Goal: Check status: Check status

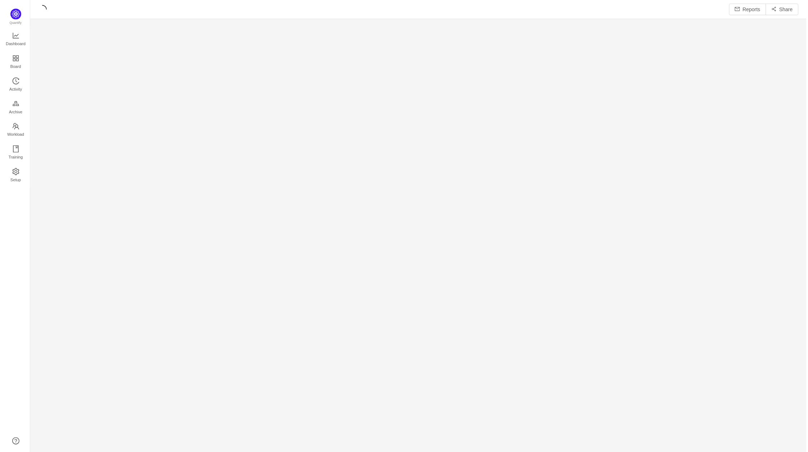
scroll to position [443, 763]
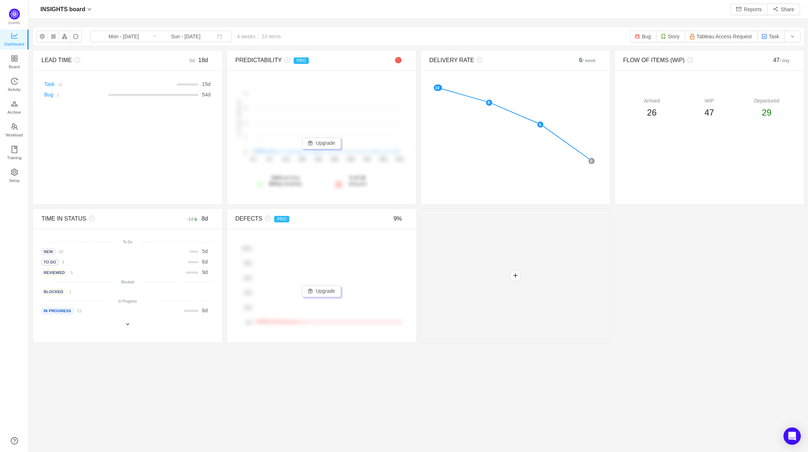
scroll to position [441, 763]
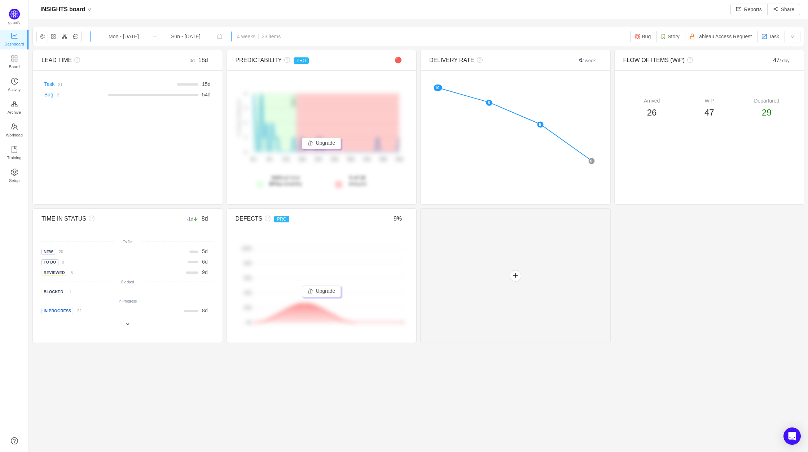
click at [174, 37] on input "Sun - [DATE]" at bounding box center [186, 36] width 58 height 8
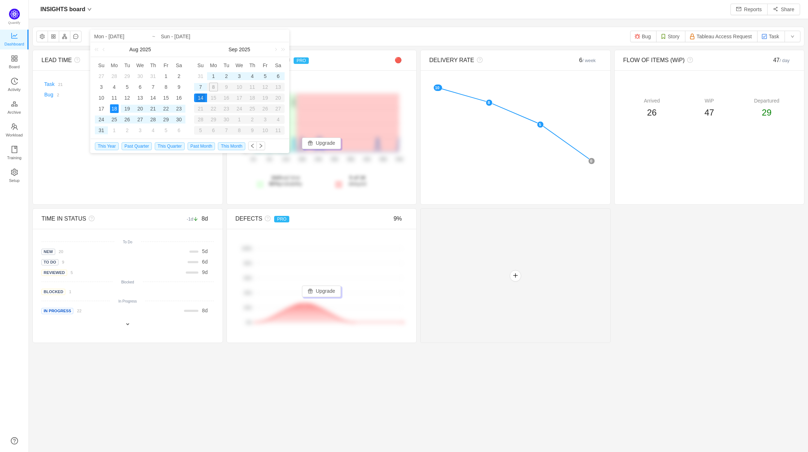
click at [167, 150] on div "This Year Past Quarter This Quarter Past Month This Month" at bounding box center [171, 146] width 153 height 14
click at [169, 148] on span "This Quarter" at bounding box center [170, 146] width 30 height 8
type input "Tue - [DATE]"
type input "Sun - [DATE]"
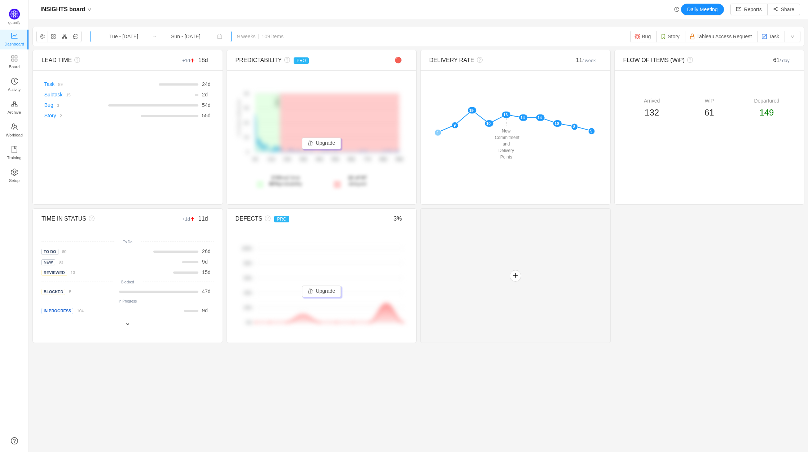
click at [157, 36] on input "Sun - [DATE]" at bounding box center [186, 36] width 58 height 8
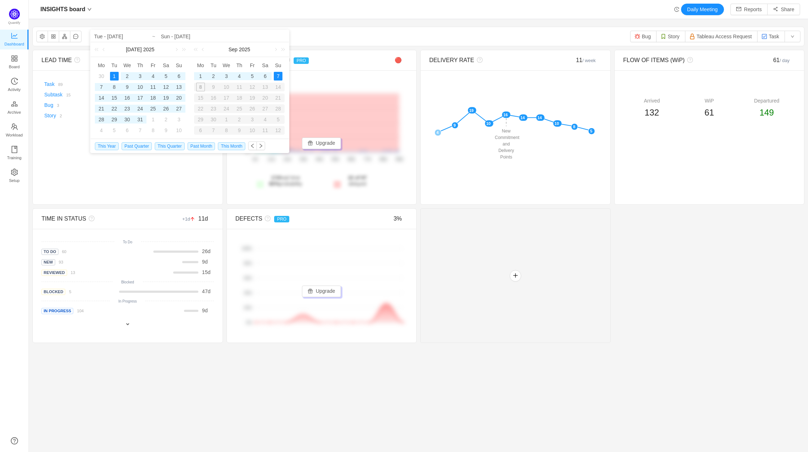
click at [369, 13] on div "INSIGHTS board Daily Meeting Reports Share" at bounding box center [418, 10] width 763 height 12
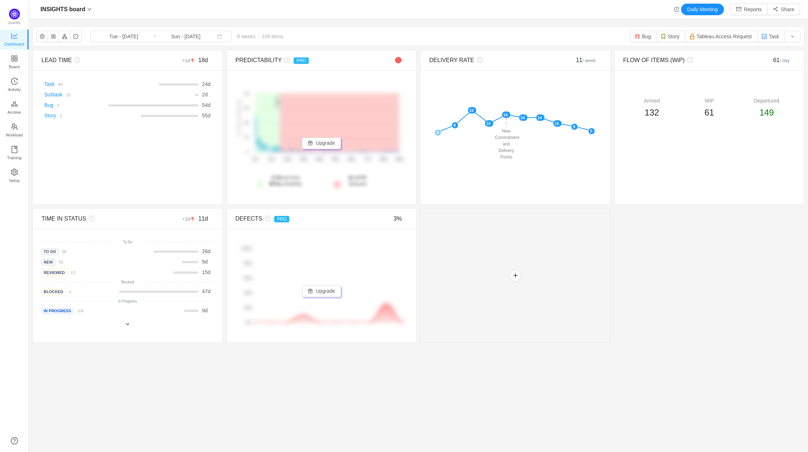
click at [702, 260] on div "LEAD TIME +1d 18d There are no delivered work items in the selected period Poss…" at bounding box center [418, 196] width 772 height 293
